Goal: Task Accomplishment & Management: Manage account settings

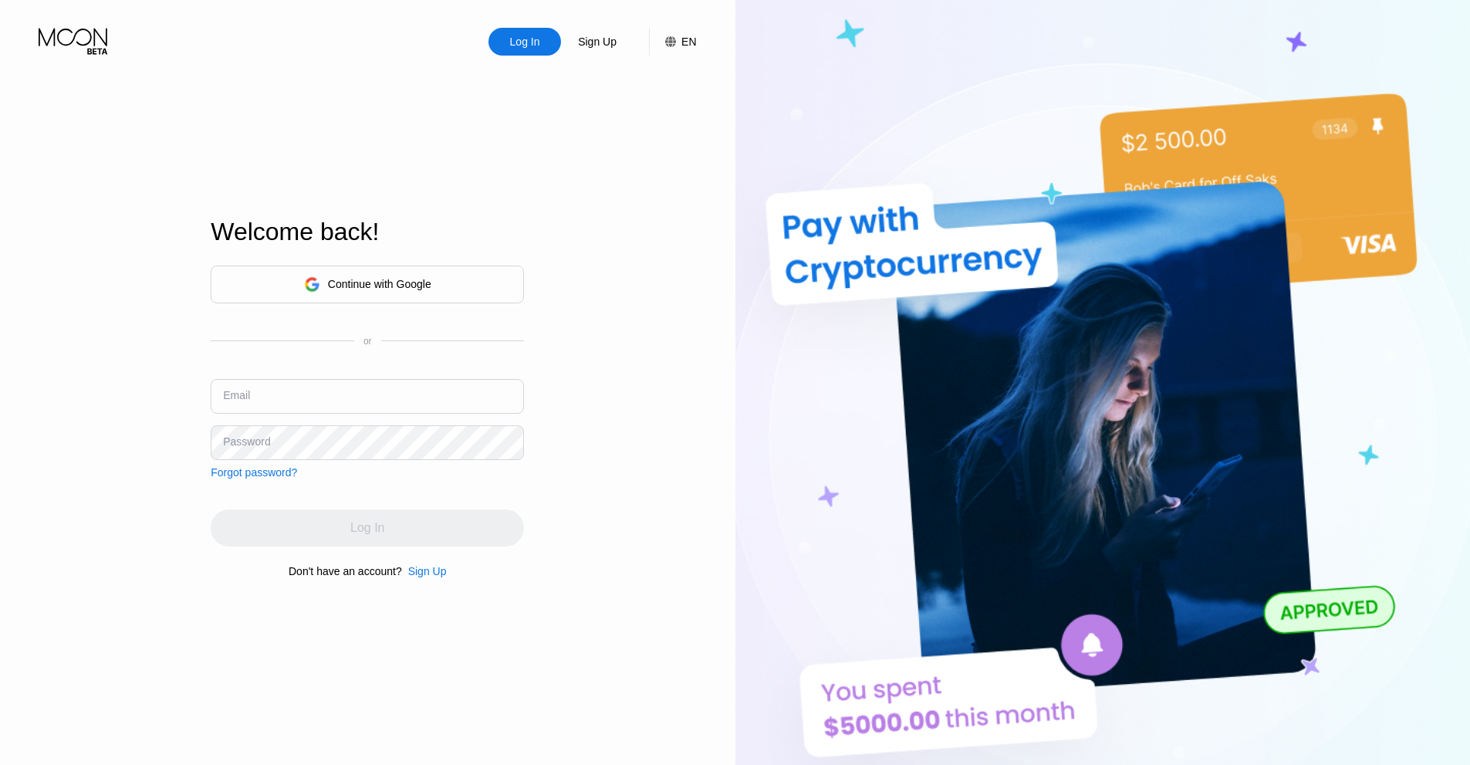
click at [438, 275] on div "Continue with Google" at bounding box center [367, 284] width 313 height 38
